Goal: Complete application form

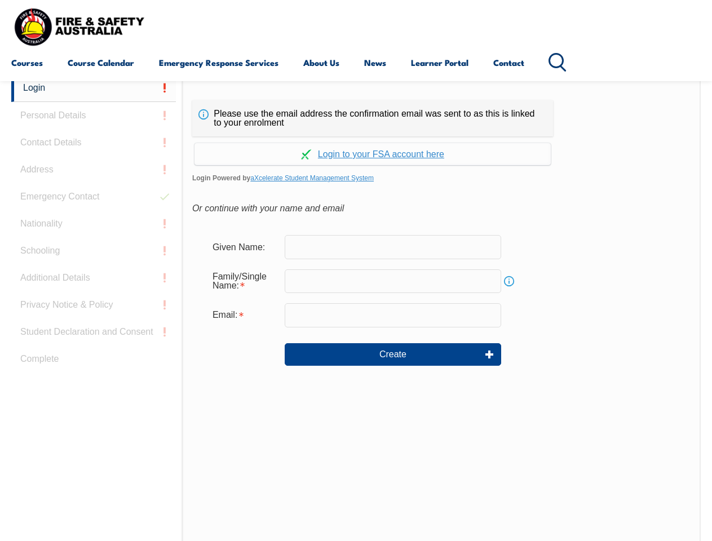
click at [356, 137] on div "Continue with Google Continue with Apple Continue with Facebook Continue with a…" at bounding box center [372, 150] width 361 height 29
click at [356, 308] on input "email" at bounding box center [393, 315] width 216 height 24
click at [94, 88] on link "Login" at bounding box center [93, 88] width 165 height 28
click at [94, 116] on div "Login Personal Details Contact Details Address Emergency Contact Nationality Sc…" at bounding box center [96, 355] width 171 height 563
click at [94, 143] on div "Login Personal Details Contact Details Address Emergency Contact Nationality Sc…" at bounding box center [96, 355] width 171 height 563
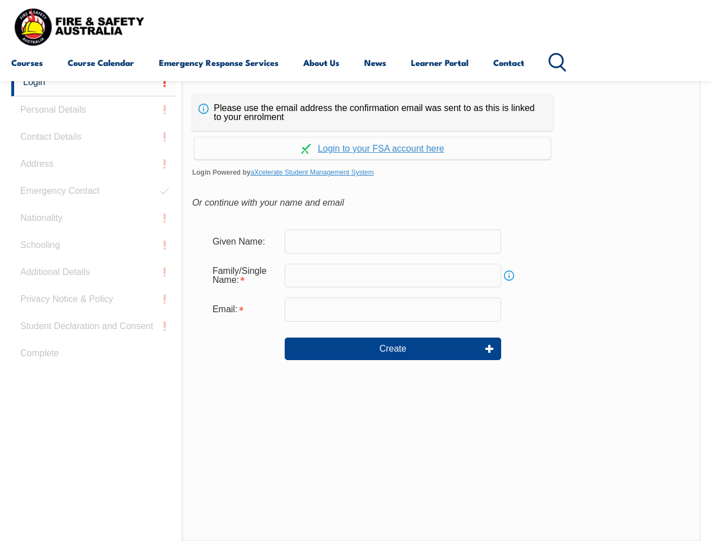
click at [94, 170] on div "Login Personal Details Contact Details Address Emergency Contact Nationality Sc…" at bounding box center [96, 350] width 171 height 563
click at [94, 197] on div "Login Personal Details Contact Details Address Emergency Contact Nationality Sc…" at bounding box center [96, 350] width 171 height 563
click at [94, 224] on div "Login Personal Details Contact Details Address Emergency Contact Nationality Sc…" at bounding box center [96, 350] width 171 height 563
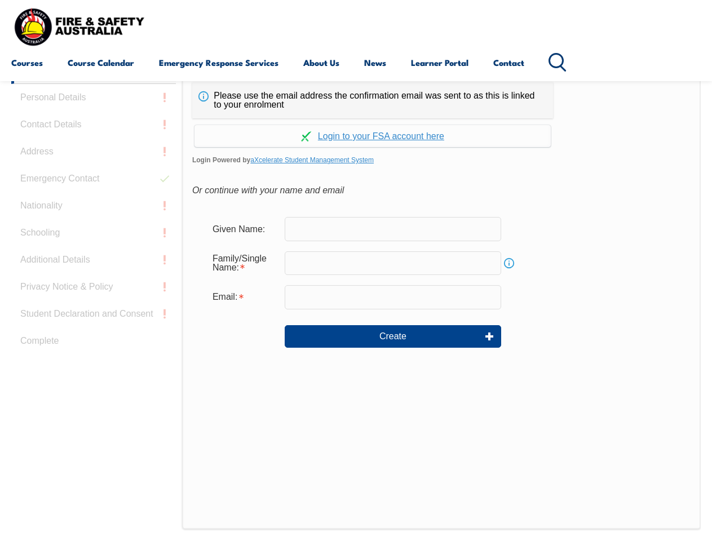
click at [94, 251] on div "Login Personal Details Contact Details Address Emergency Contact Nationality Sc…" at bounding box center [96, 337] width 171 height 563
click at [94, 278] on div "Login Personal Details Contact Details Address Emergency Contact Nationality Sc…" at bounding box center [96, 337] width 171 height 563
